Goal: Task Accomplishment & Management: Use online tool/utility

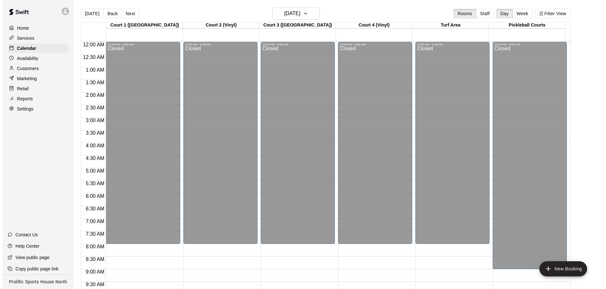
scroll to position [337, 0]
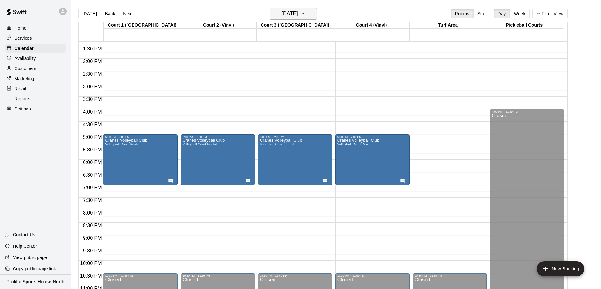
click at [305, 13] on icon "button" at bounding box center [302, 14] width 5 height 8
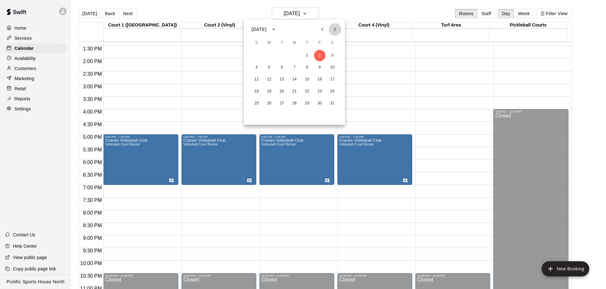
click at [336, 30] on icon "Next month" at bounding box center [335, 30] width 8 height 8
click at [277, 28] on icon "calendar view is open, switch to year view" at bounding box center [274, 30] width 8 height 8
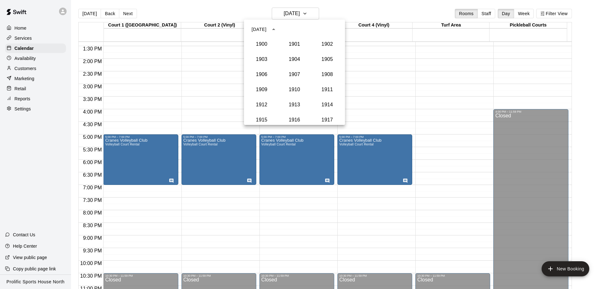
scroll to position [599, 0]
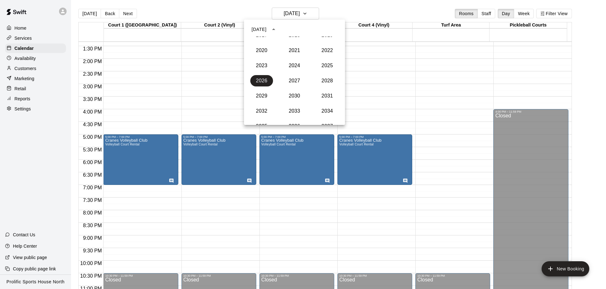
click at [266, 26] on div "[DATE]" at bounding box center [258, 29] width 15 height 7
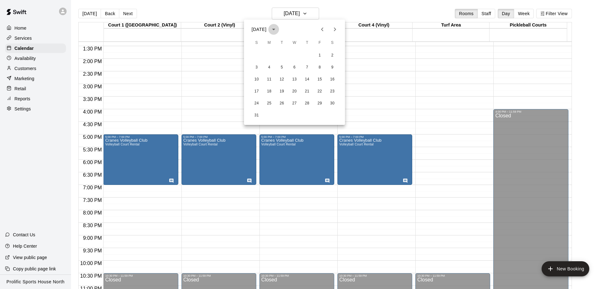
click at [275, 29] on icon "calendar view is open, switch to year view" at bounding box center [273, 30] width 3 height 2
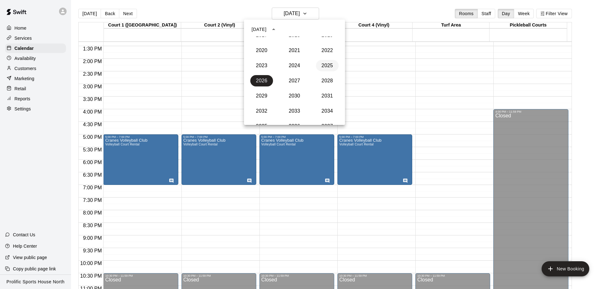
click at [322, 65] on button "2025" at bounding box center [327, 65] width 23 height 11
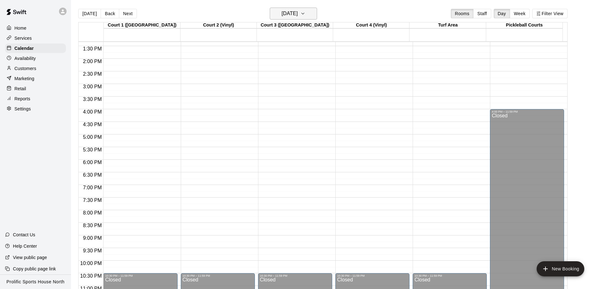
click at [298, 13] on h6 "[DATE]" at bounding box center [290, 13] width 16 height 9
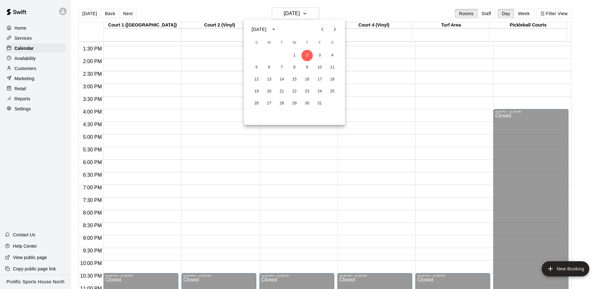
click at [323, 29] on icon "Previous month" at bounding box center [322, 30] width 8 height 8
click at [321, 66] on button "11" at bounding box center [319, 67] width 11 height 11
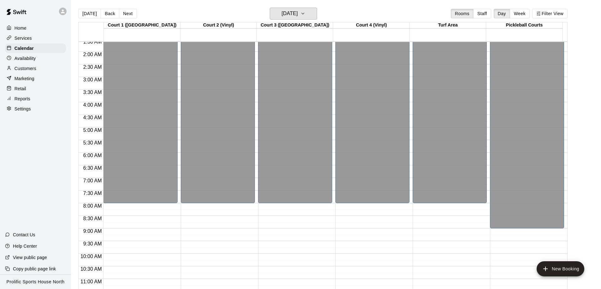
scroll to position [32, 0]
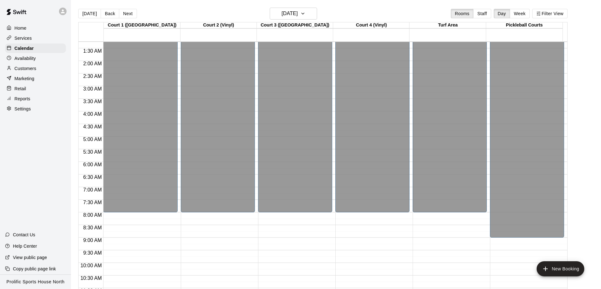
drag, startPoint x: 570, startPoint y: 151, endPoint x: 578, endPoint y: 91, distance: 60.8
click at [578, 91] on main "[DATE] Back [DATE][DATE] Rooms Staff Day Week Filter View Court 1 ([GEOGRAPHIC_…" at bounding box center [336, 152] width 525 height 289
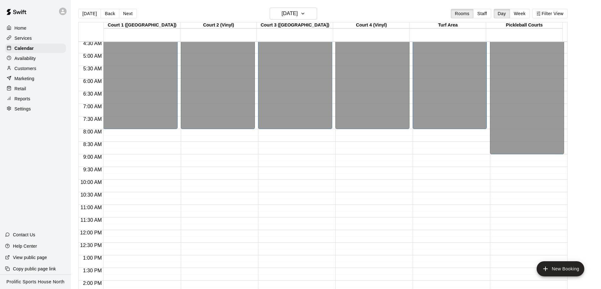
scroll to position [118, 0]
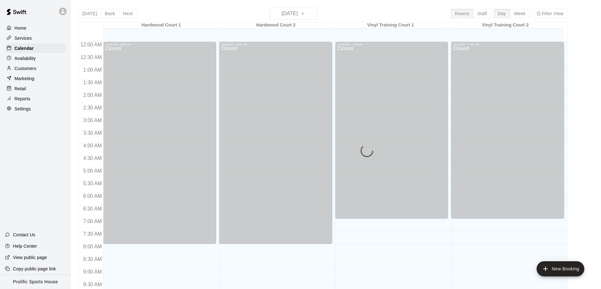
scroll to position [287, 0]
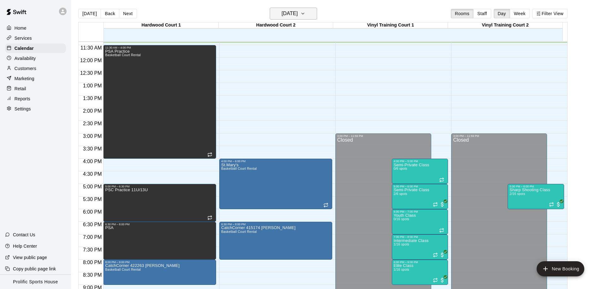
click at [286, 12] on h6 "[DATE]" at bounding box center [290, 13] width 16 height 9
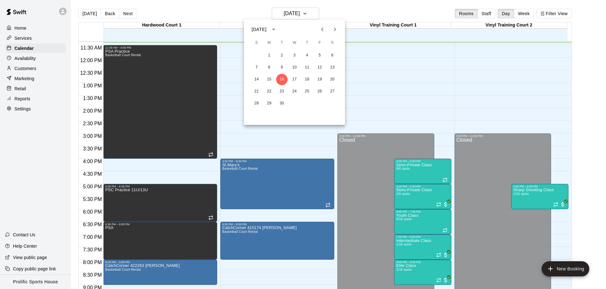
click at [335, 31] on icon "Next month" at bounding box center [335, 30] width 8 height 8
click at [332, 67] on button "11" at bounding box center [332, 67] width 11 height 11
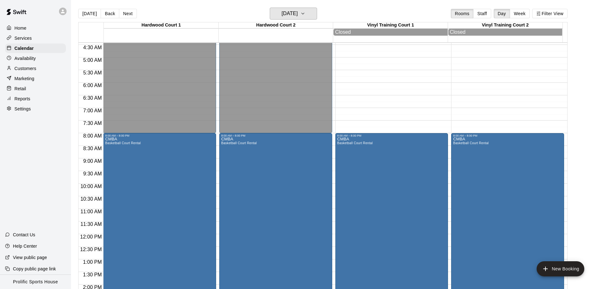
scroll to position [89, 0]
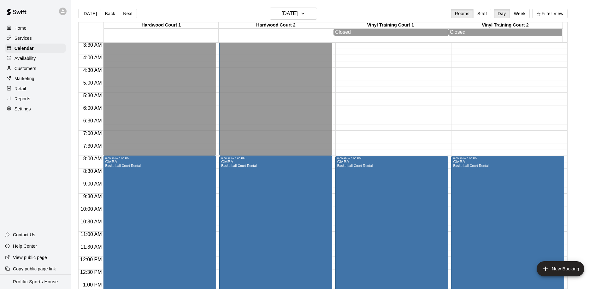
click at [62, 10] on icon at bounding box center [63, 11] width 4 height 4
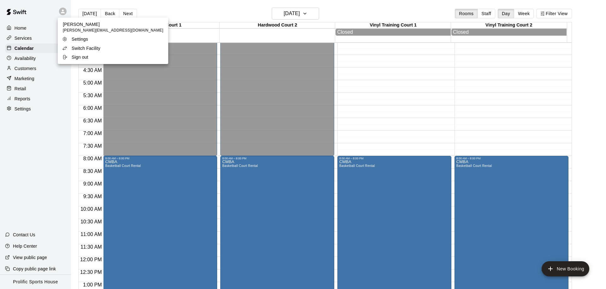
click at [84, 50] on p "Switch Facility" at bounding box center [86, 48] width 29 height 6
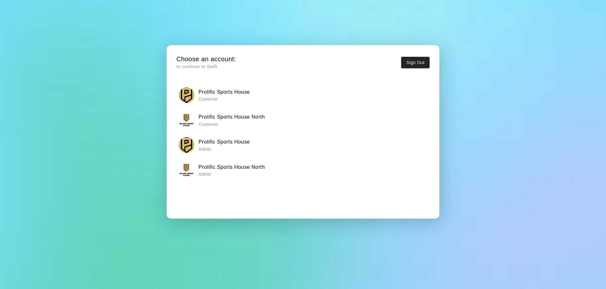
click at [247, 121] on p "Customer" at bounding box center [231, 124] width 66 height 6
click at [249, 170] on h6 "Prolific Sports House North" at bounding box center [231, 167] width 66 height 8
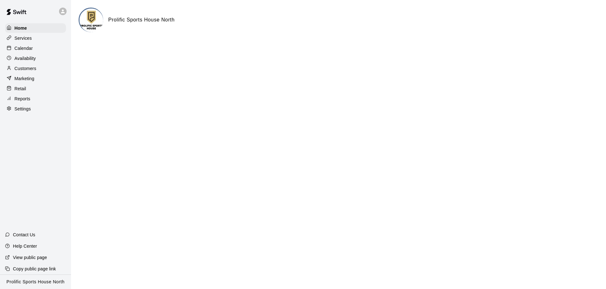
click at [28, 52] on div "Calendar" at bounding box center [35, 48] width 61 height 9
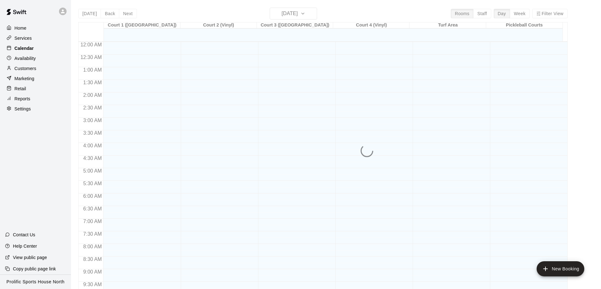
scroll to position [288, 0]
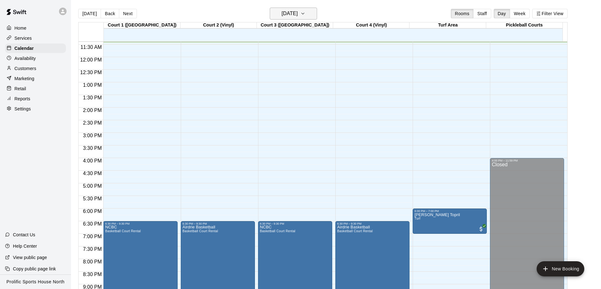
click at [298, 15] on h6 "Tuesday Sep 16" at bounding box center [290, 13] width 16 height 9
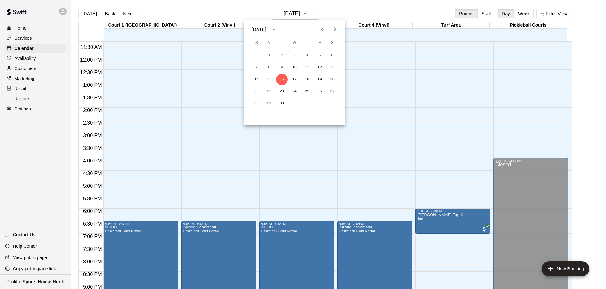
click at [336, 29] on icon "Next month" at bounding box center [335, 30] width 8 height 8
click at [334, 66] on button "11" at bounding box center [332, 67] width 11 height 11
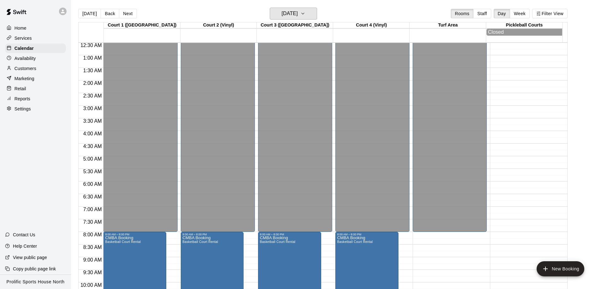
scroll to position [14, 0]
